Goal: Browse casually: Explore the website without a specific task or goal

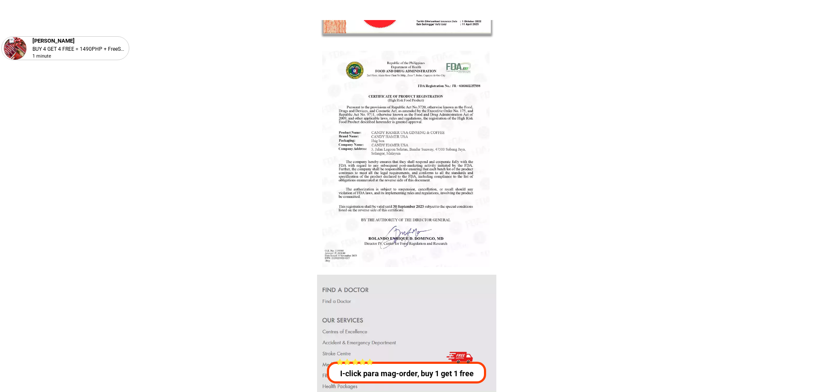
scroll to position [16043, 0]
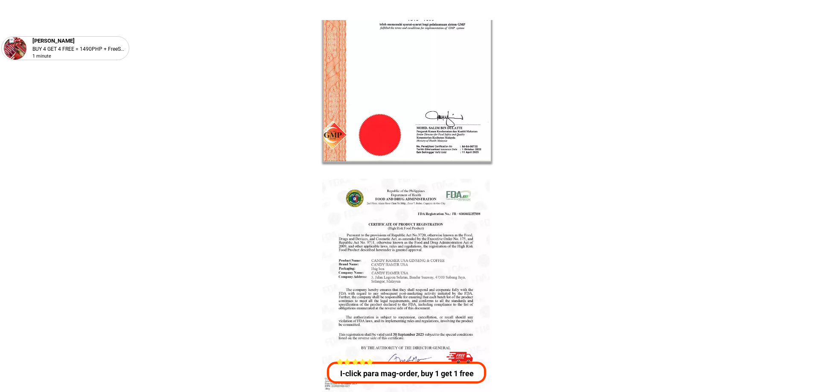
click at [436, 242] on div at bounding box center [405, 287] width 167 height 216
click at [435, 242] on div at bounding box center [405, 287] width 167 height 216
drag, startPoint x: 395, startPoint y: 19, endPoint x: 398, endPoint y: 43, distance: 23.7
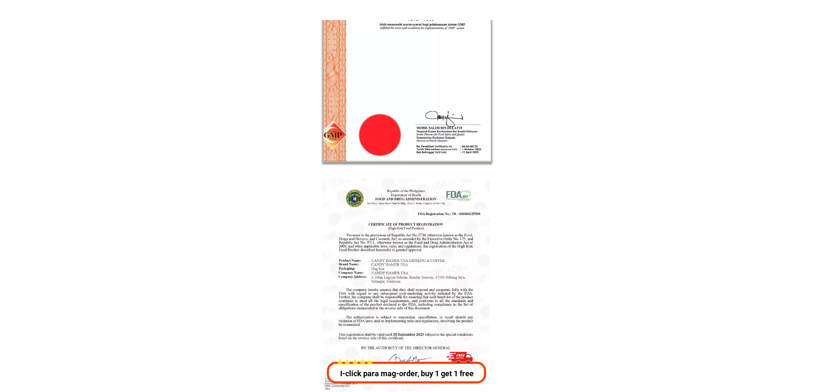
click at [398, 43] on div at bounding box center [405, 41] width 175 height 245
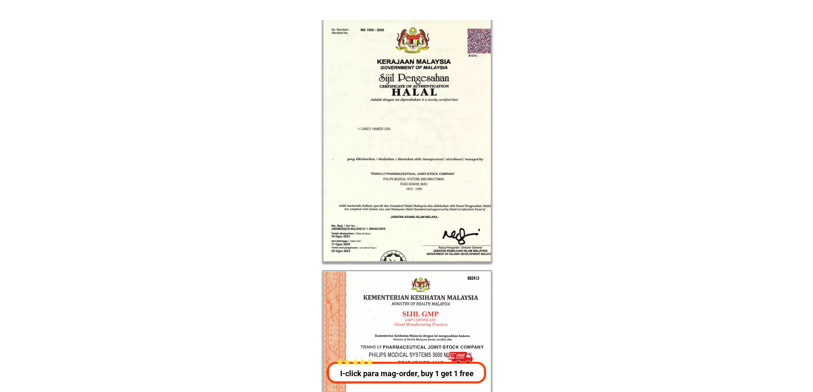
scroll to position [15574, 0]
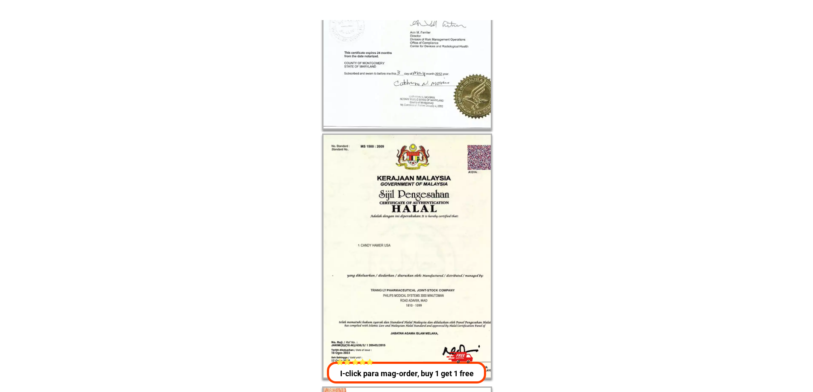
click at [442, 113] on div at bounding box center [413, 4] width 192 height 249
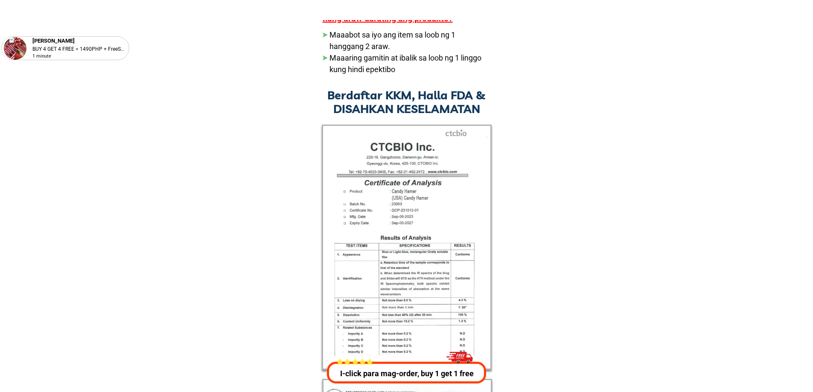
scroll to position [15062, 0]
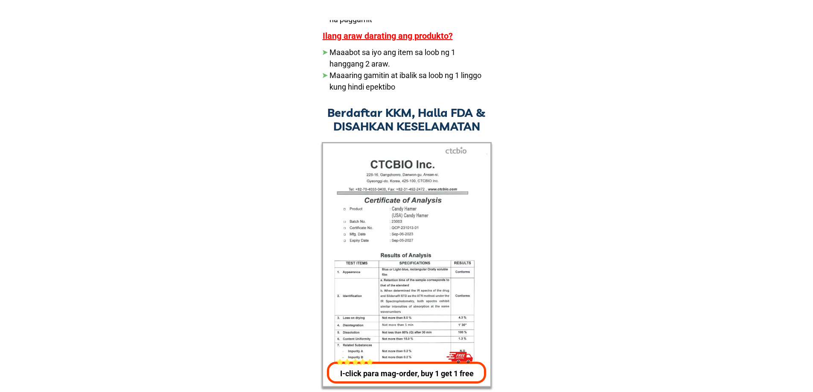
drag, startPoint x: 813, startPoint y: 74, endPoint x: 817, endPoint y: 32, distance: 42.4
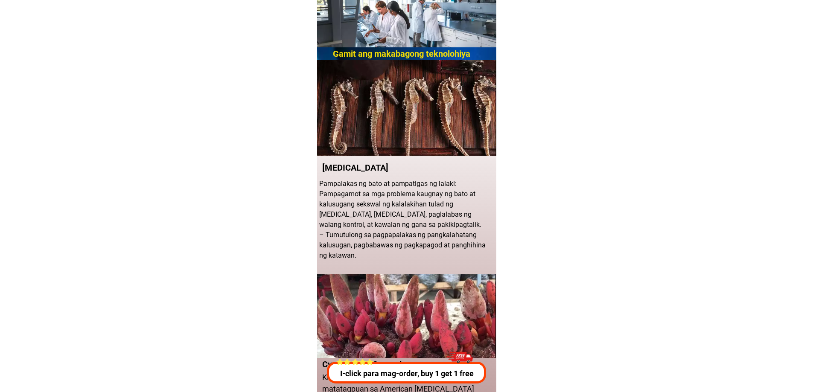
scroll to position [0, 0]
